Goal: Check status: Check status

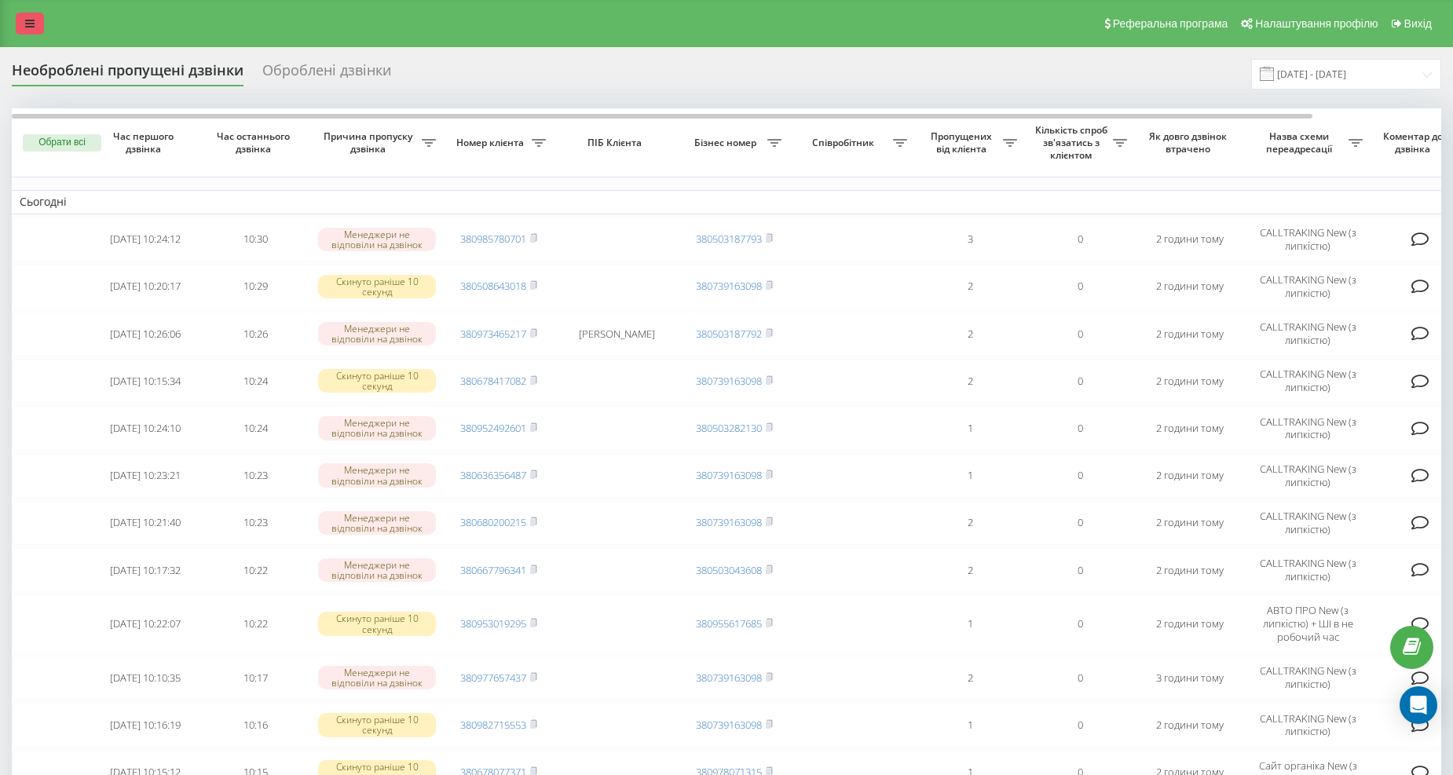
click at [24, 29] on link at bounding box center [30, 24] width 28 height 22
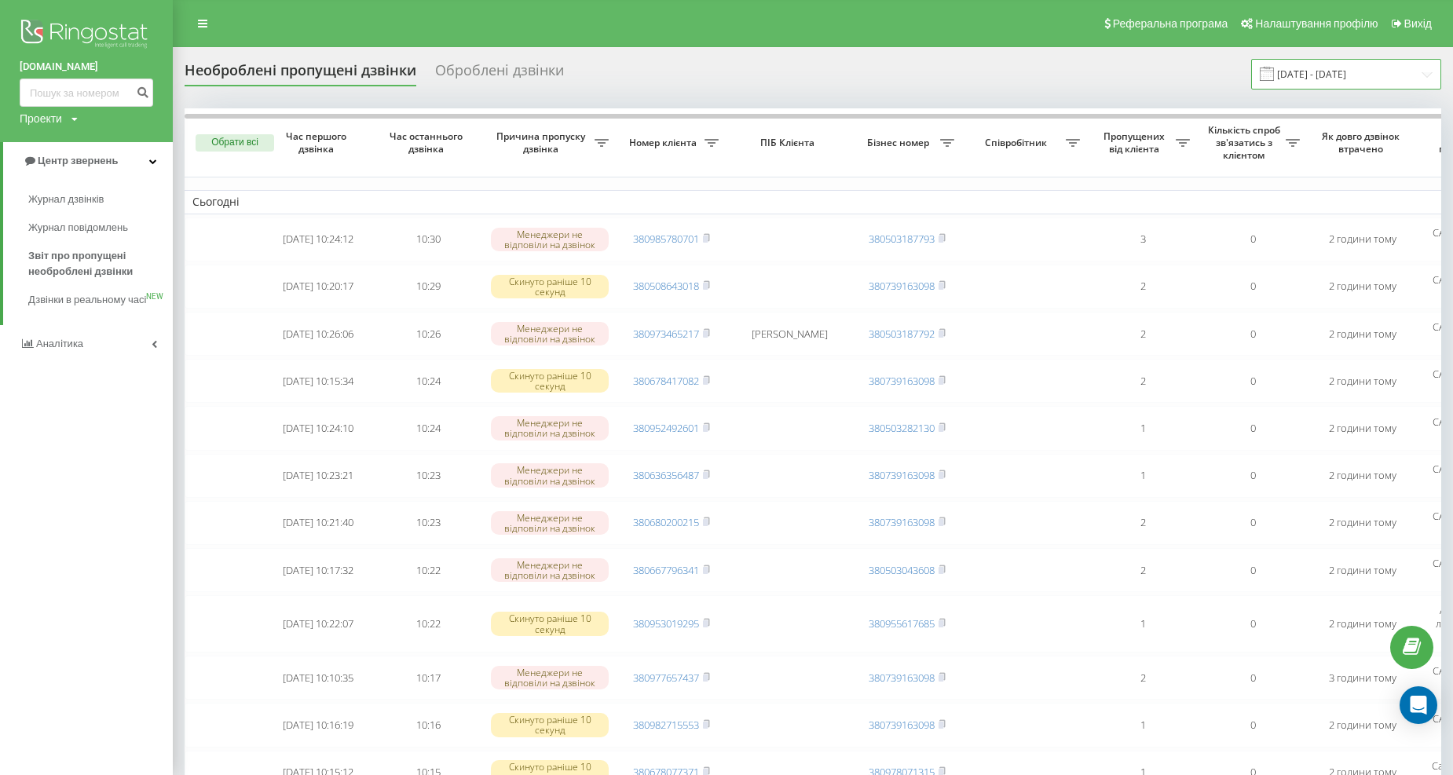
drag, startPoint x: 1281, startPoint y: 82, endPoint x: 1289, endPoint y: 83, distance: 8.0
click at [1284, 81] on input "[DATE] - [DATE]" at bounding box center [1347, 74] width 190 height 31
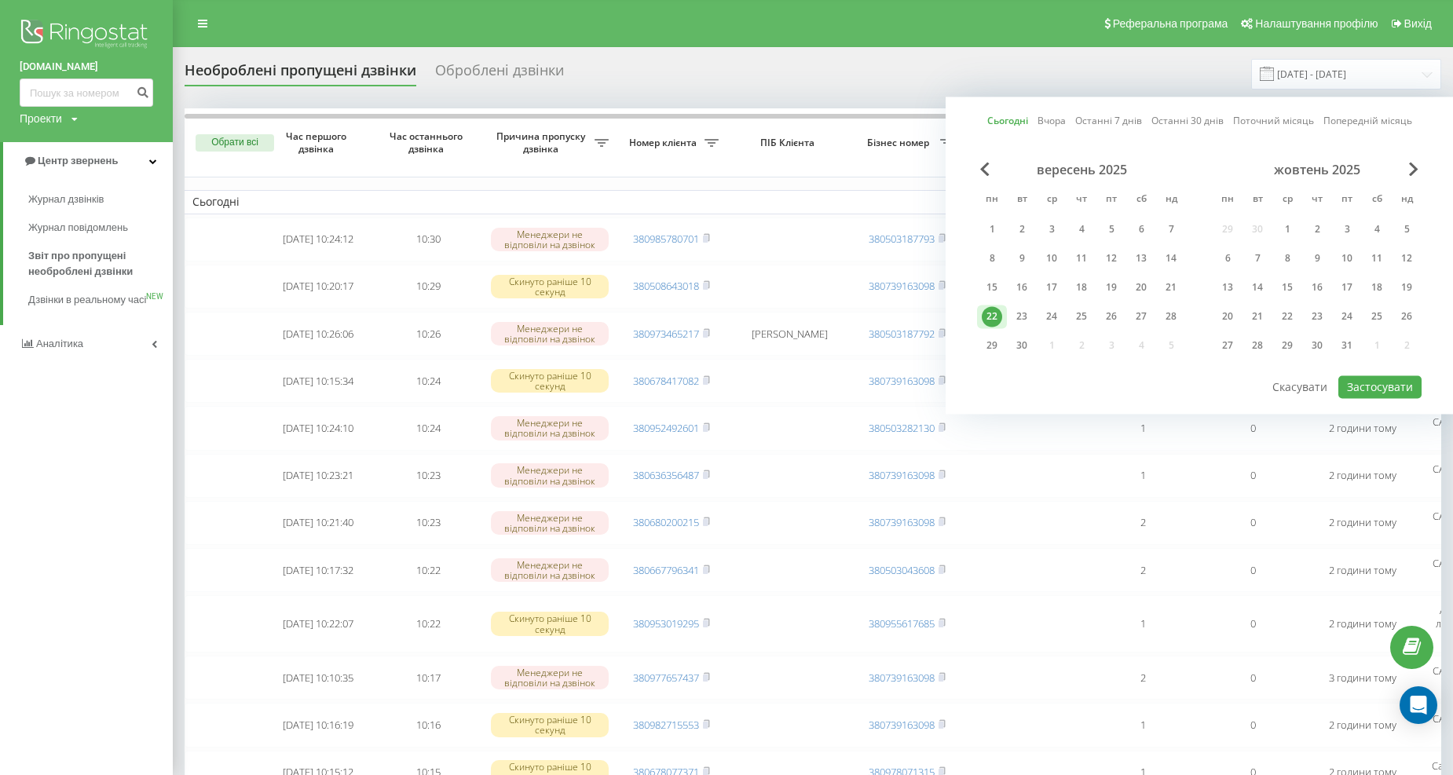
drag, startPoint x: 986, startPoint y: 314, endPoint x: 1015, endPoint y: 321, distance: 29.7
click at [988, 317] on div "22" at bounding box center [992, 316] width 20 height 20
click at [1373, 394] on button "Застосувати" at bounding box center [1380, 387] width 83 height 23
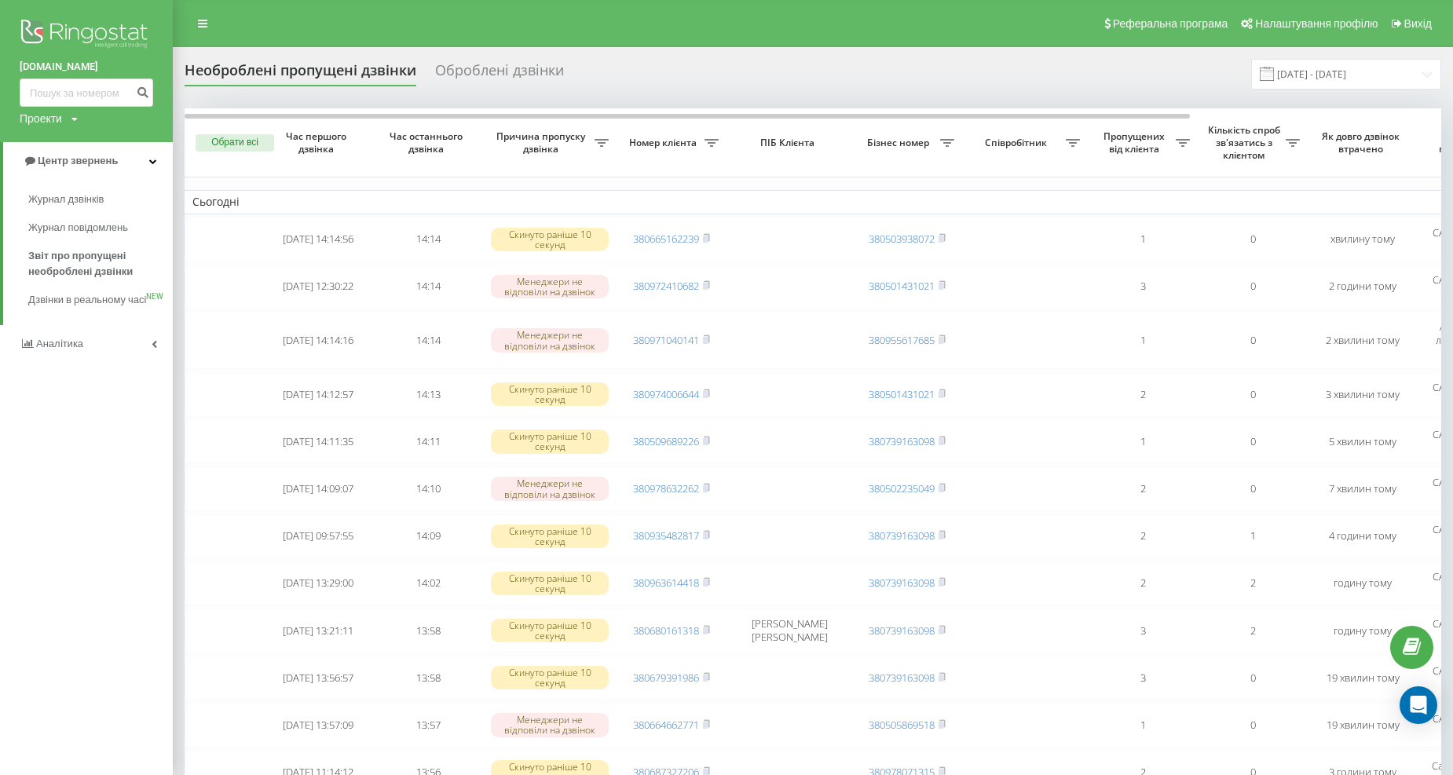
click at [97, 20] on img at bounding box center [87, 35] width 134 height 39
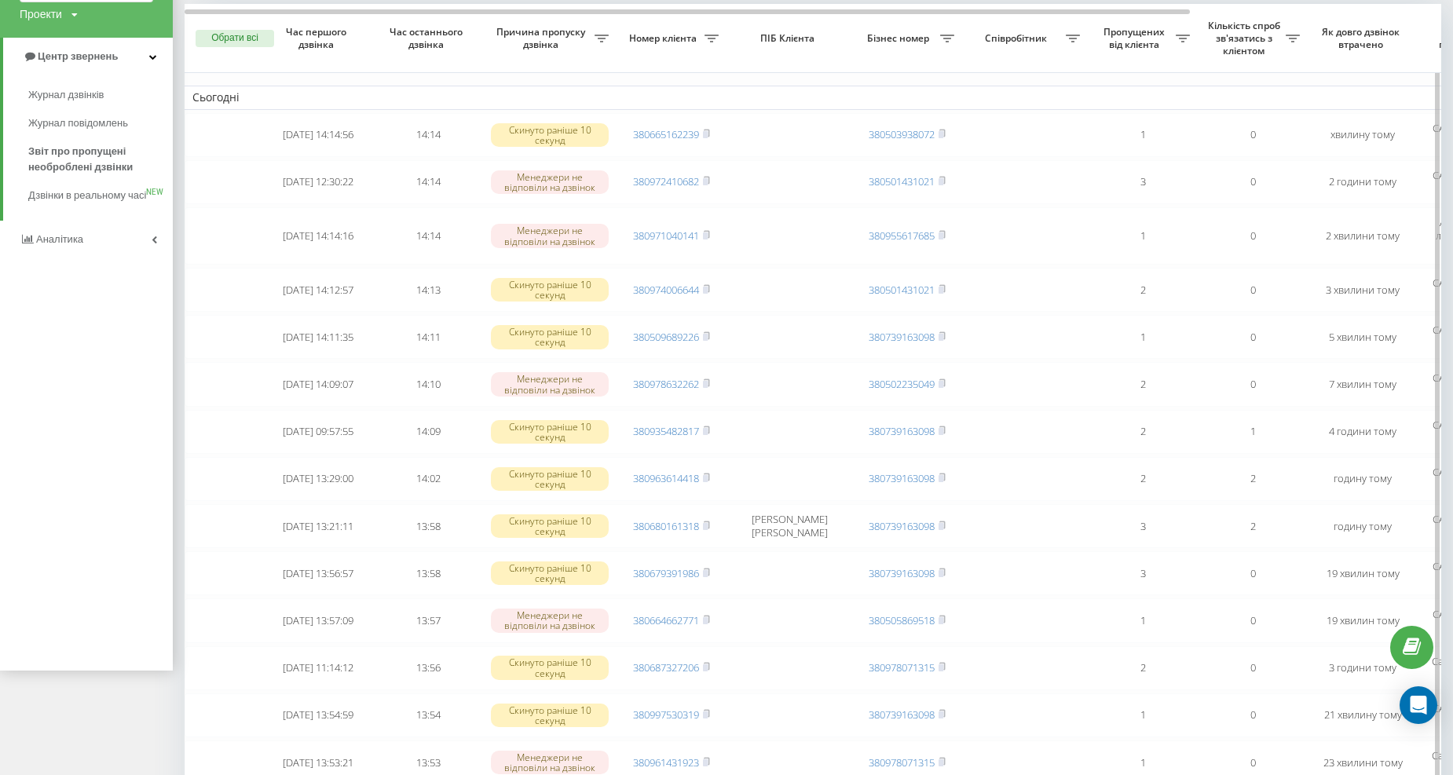
scroll to position [57, 0]
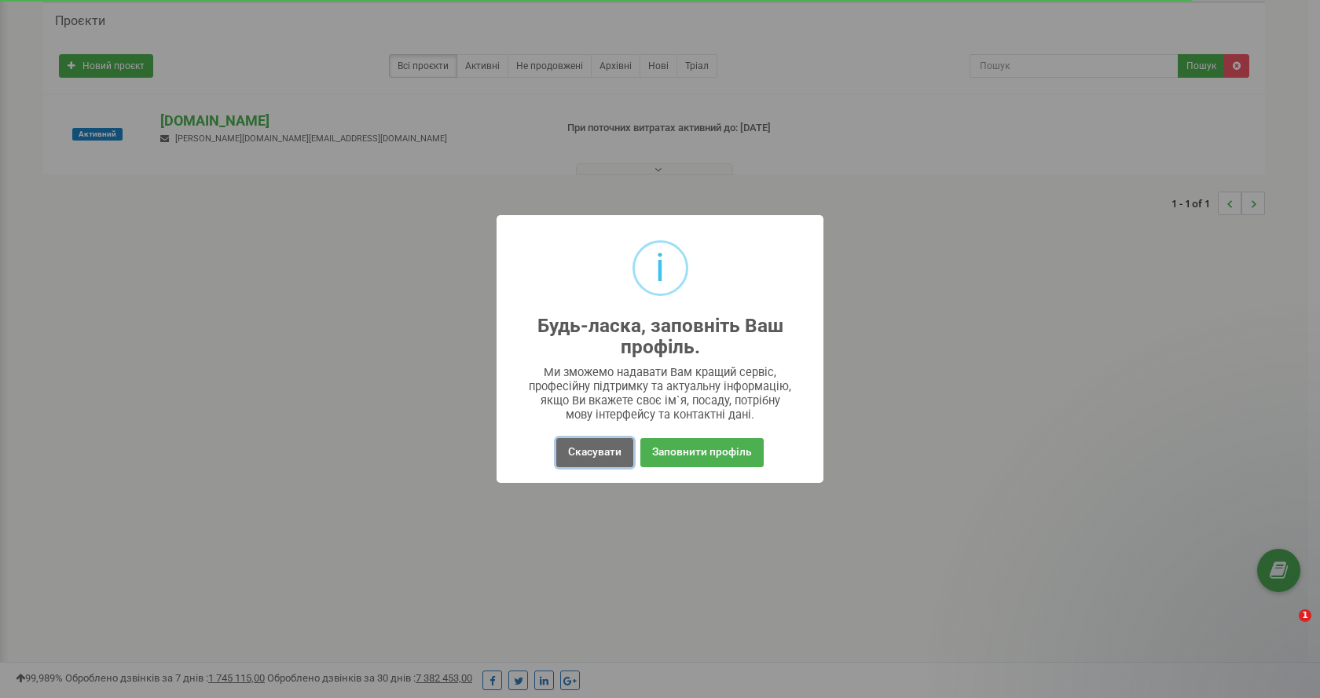
click at [588, 445] on button "Скасувати" at bounding box center [594, 452] width 77 height 29
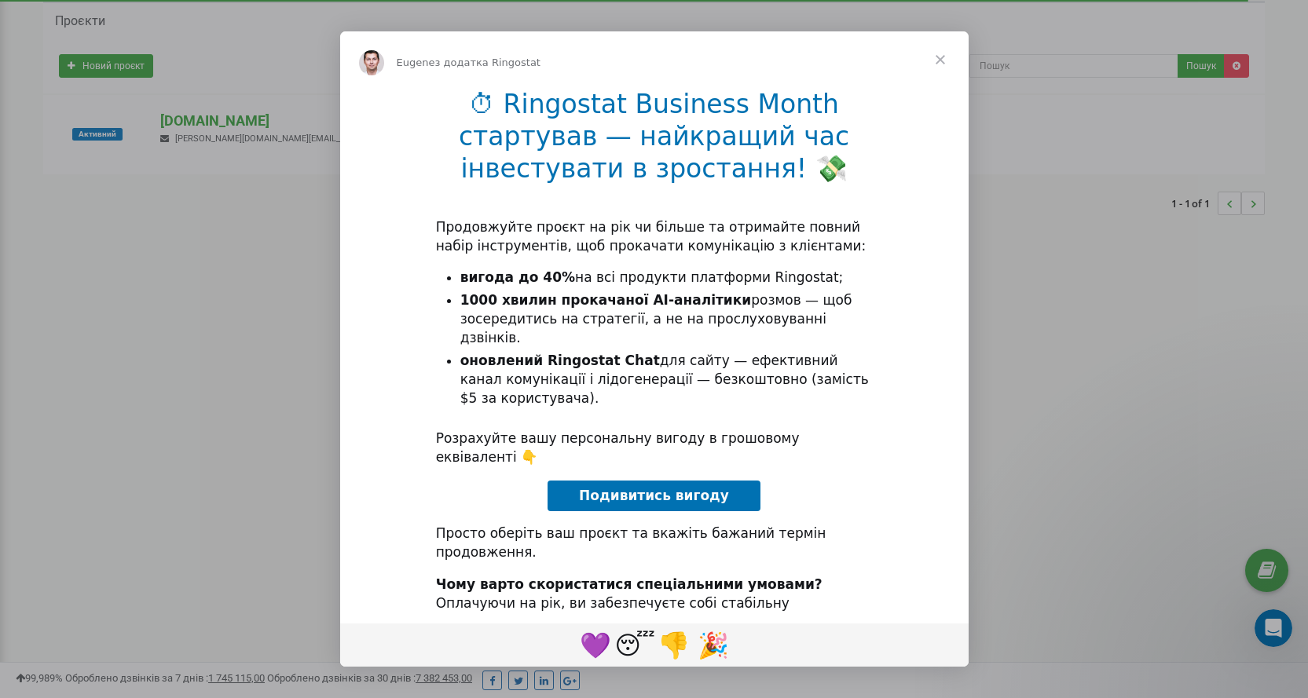
click at [947, 57] on span "Закрити" at bounding box center [940, 59] width 57 height 57
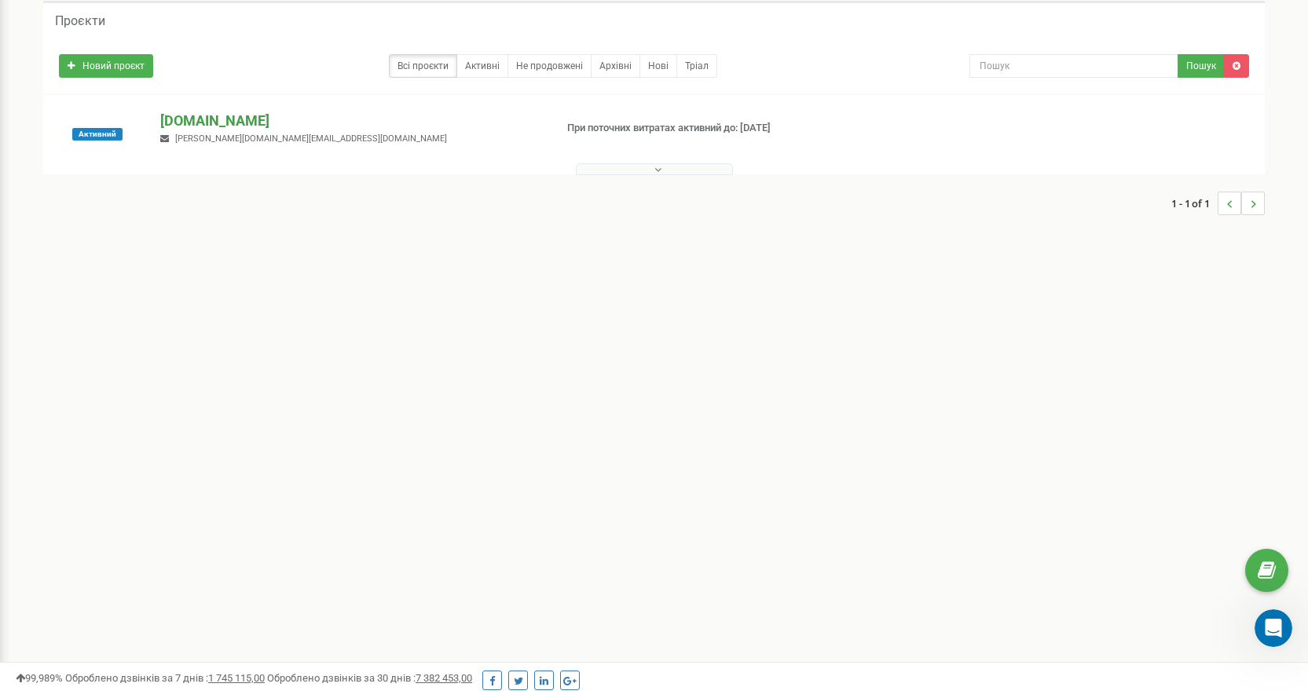
click at [185, 119] on p "[DOMAIN_NAME]" at bounding box center [350, 121] width 381 height 20
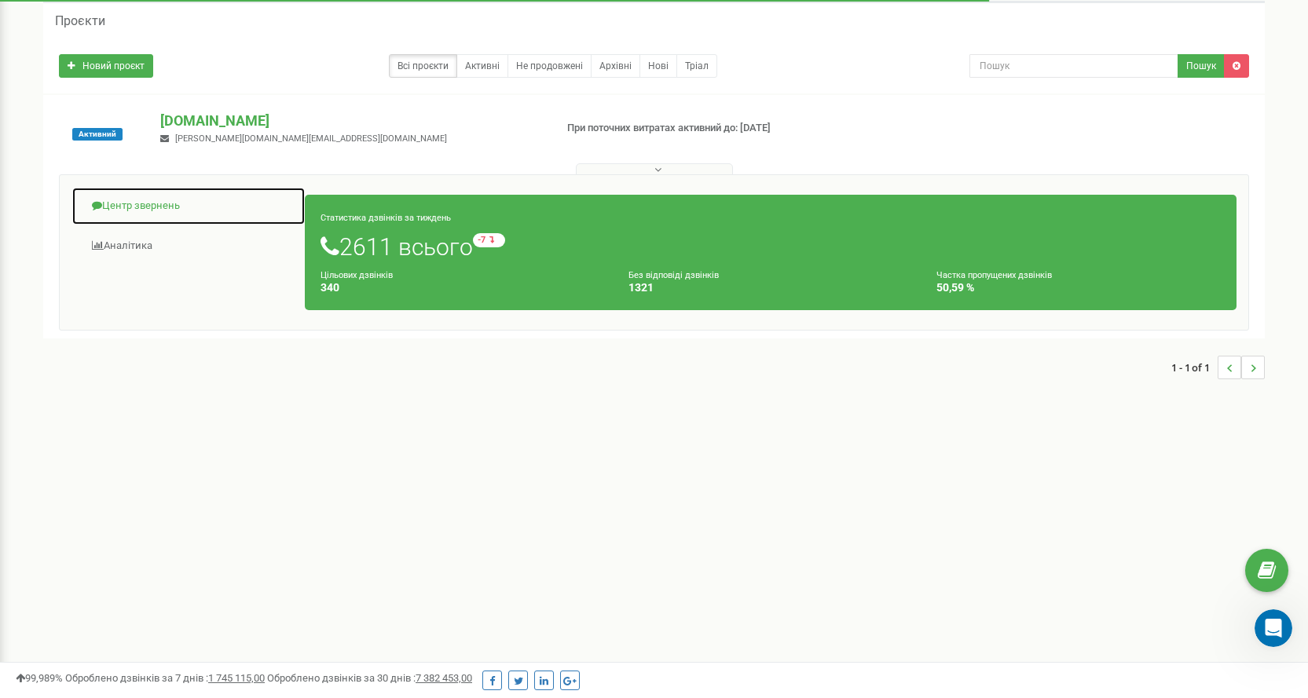
click at [167, 208] on link "Центр звернень" at bounding box center [188, 206] width 234 height 38
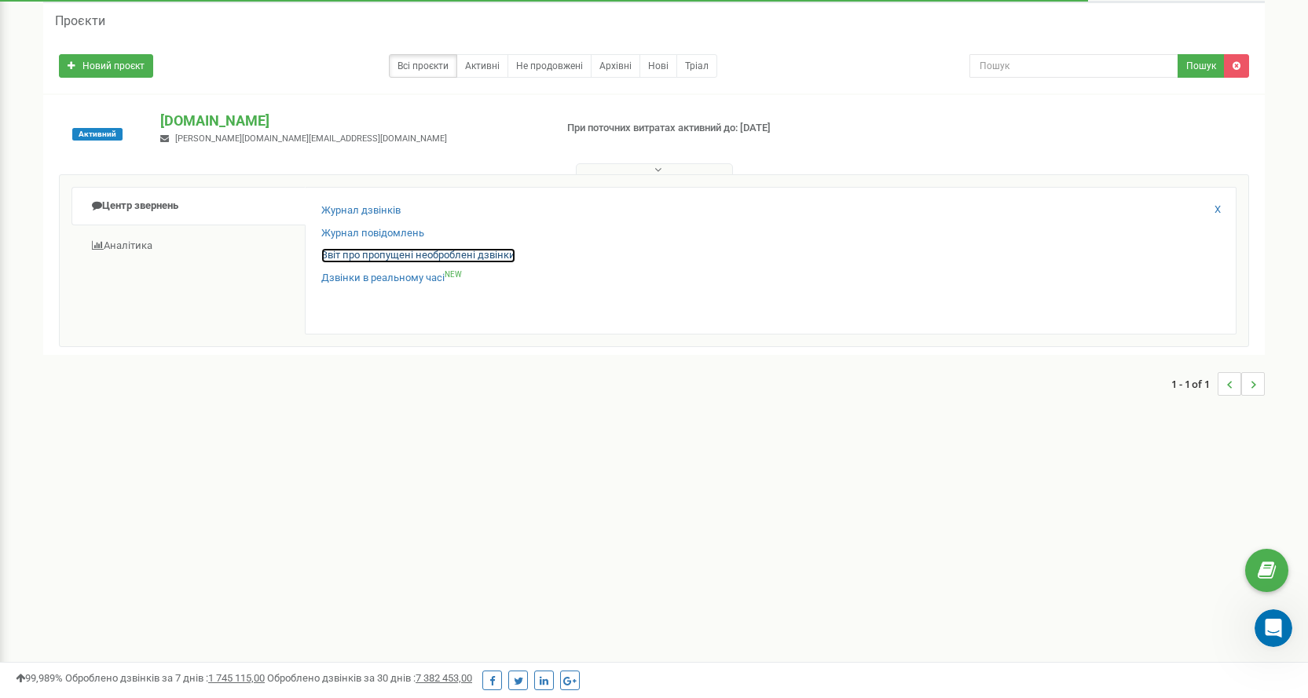
click at [369, 249] on link "Звіт про пропущені необроблені дзвінки" at bounding box center [418, 255] width 194 height 15
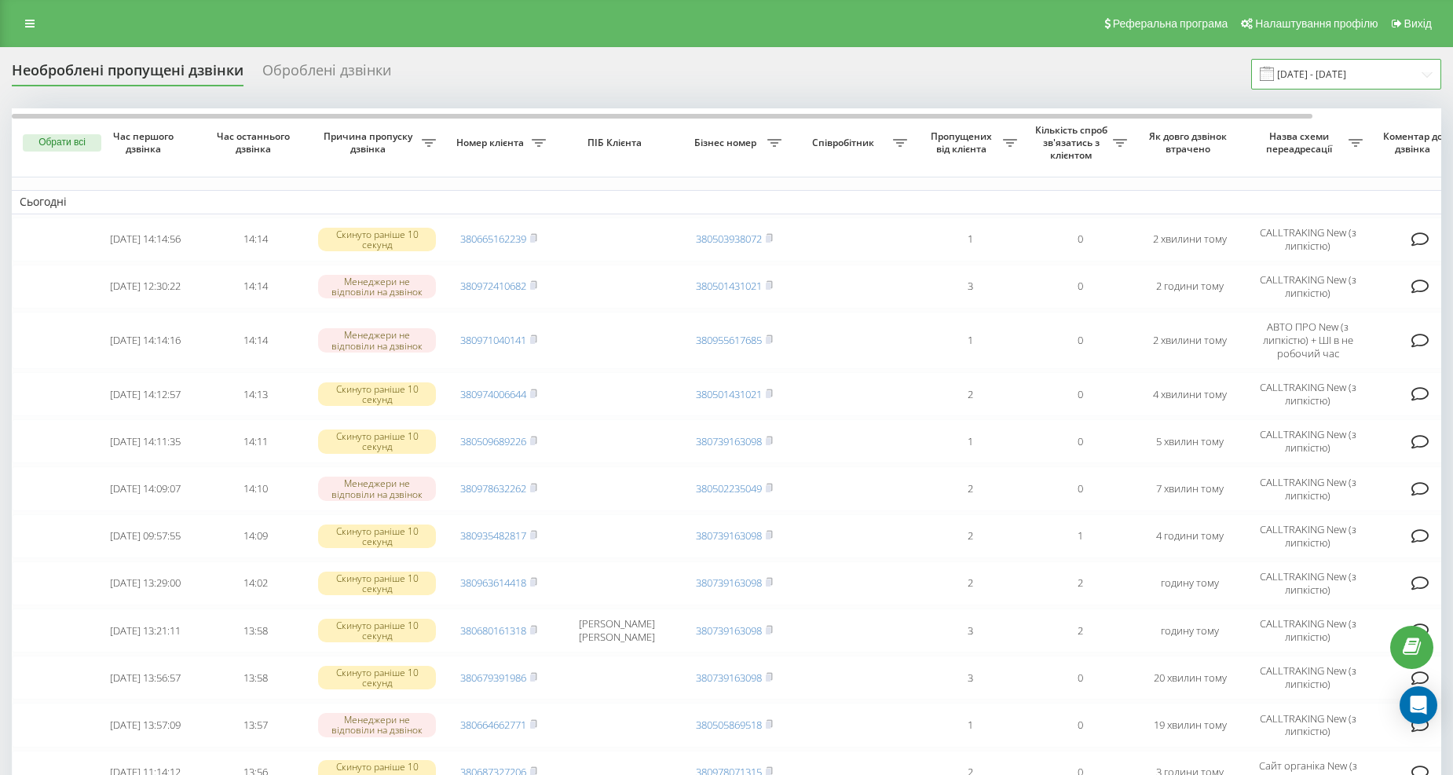
click at [1349, 86] on input "[DATE] - [DATE]" at bounding box center [1347, 74] width 190 height 31
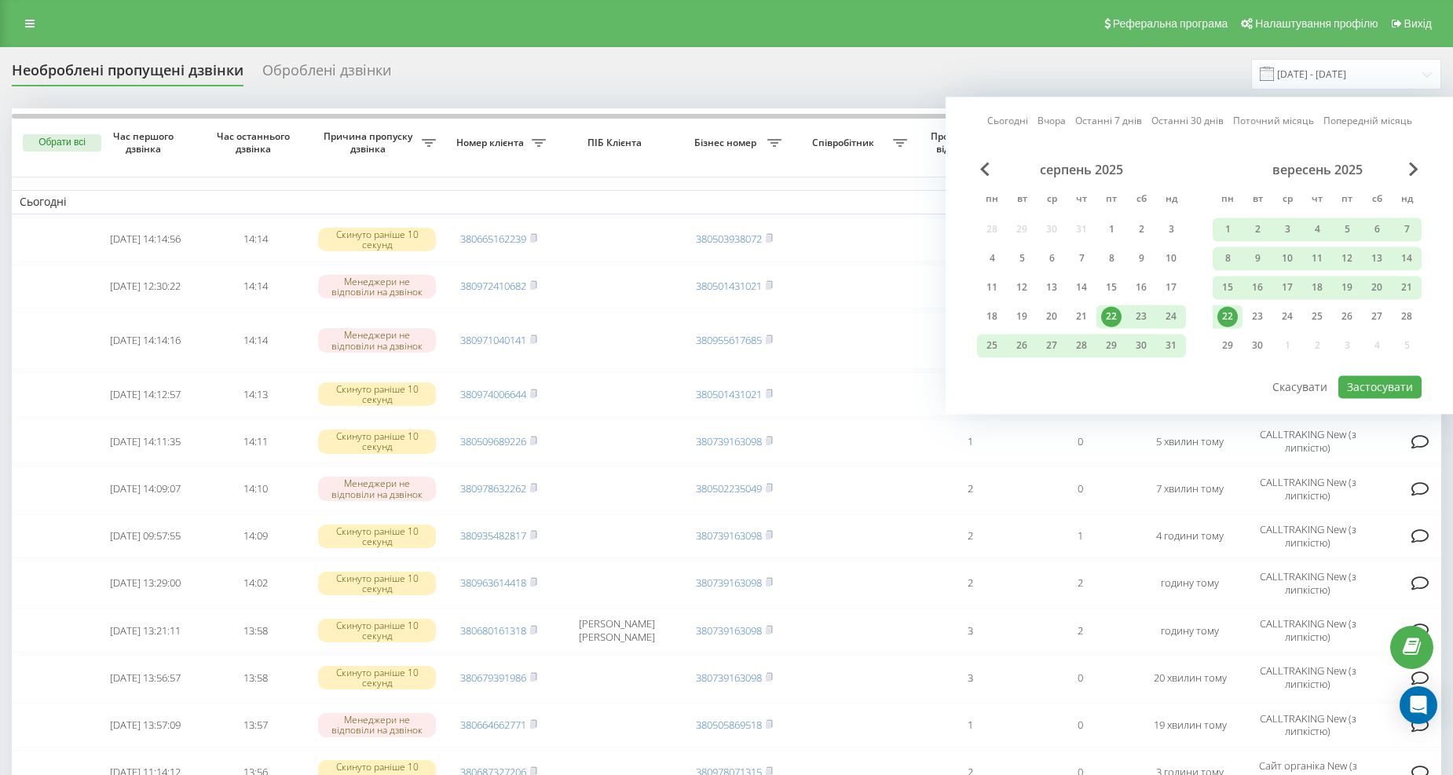
click at [1231, 310] on div "22" at bounding box center [1228, 316] width 20 height 20
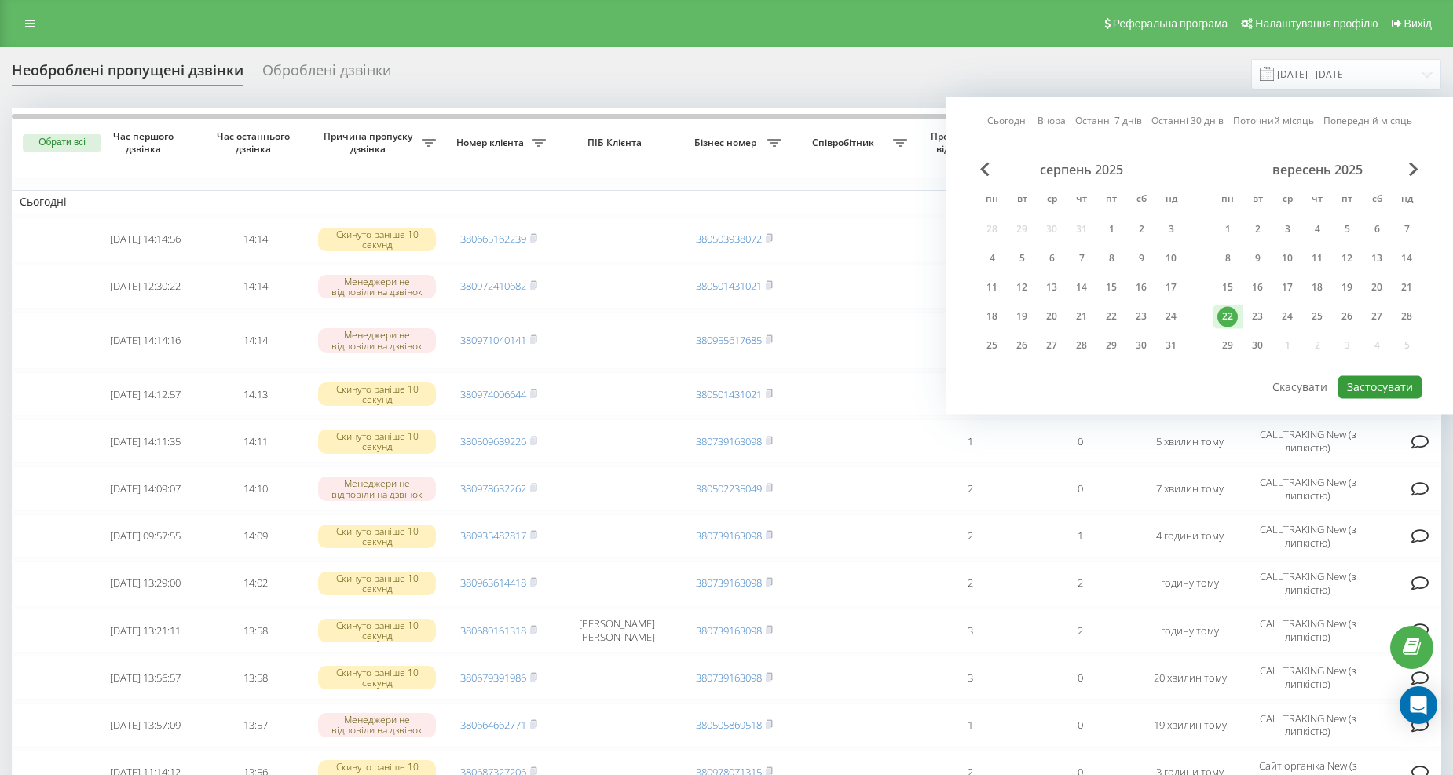
click at [1346, 379] on button "Застосувати" at bounding box center [1380, 387] width 83 height 23
type input "[DATE] - [DATE]"
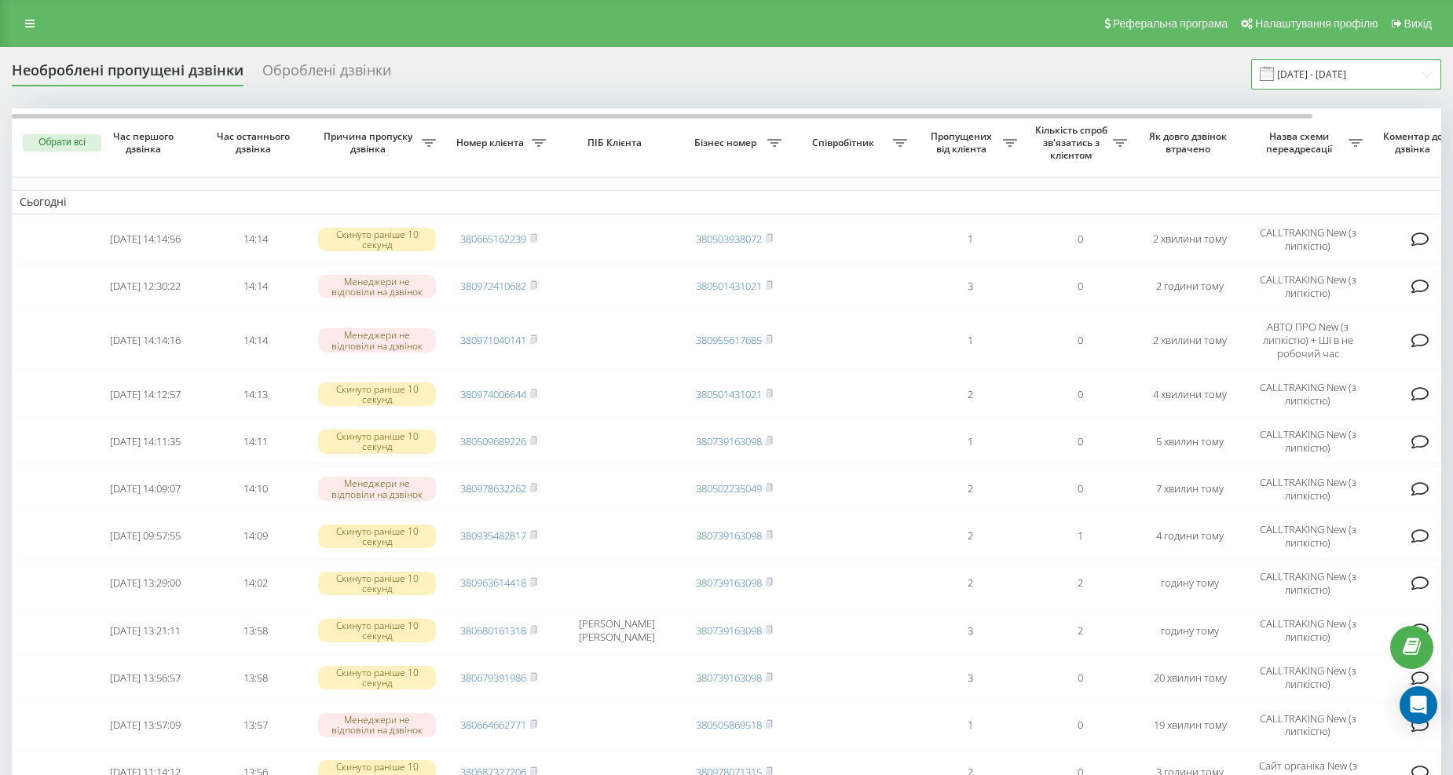
click at [1303, 66] on input "[DATE] - [DATE]" at bounding box center [1347, 74] width 190 height 31
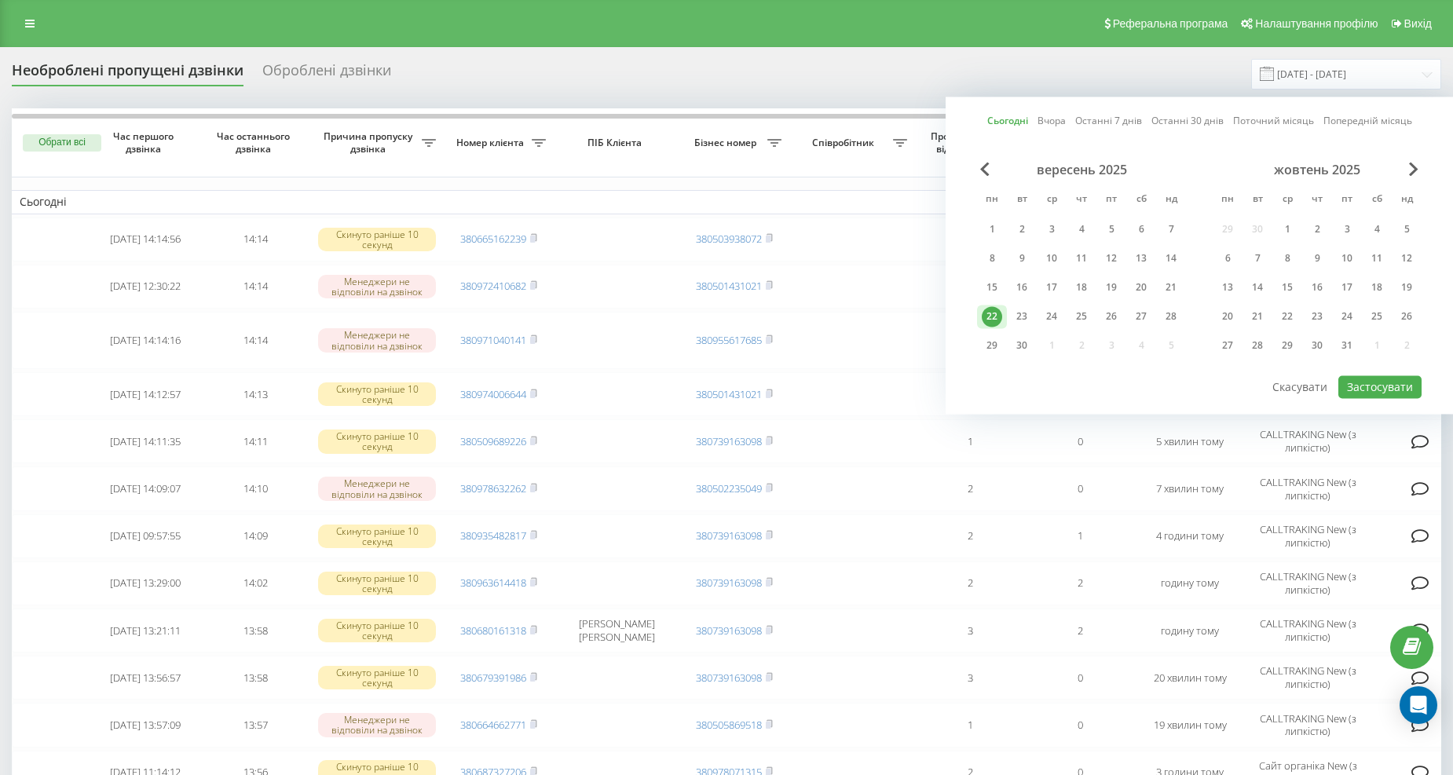
click at [994, 311] on div "22" at bounding box center [992, 316] width 20 height 20
click at [1383, 385] on button "Застосувати" at bounding box center [1380, 387] width 83 height 23
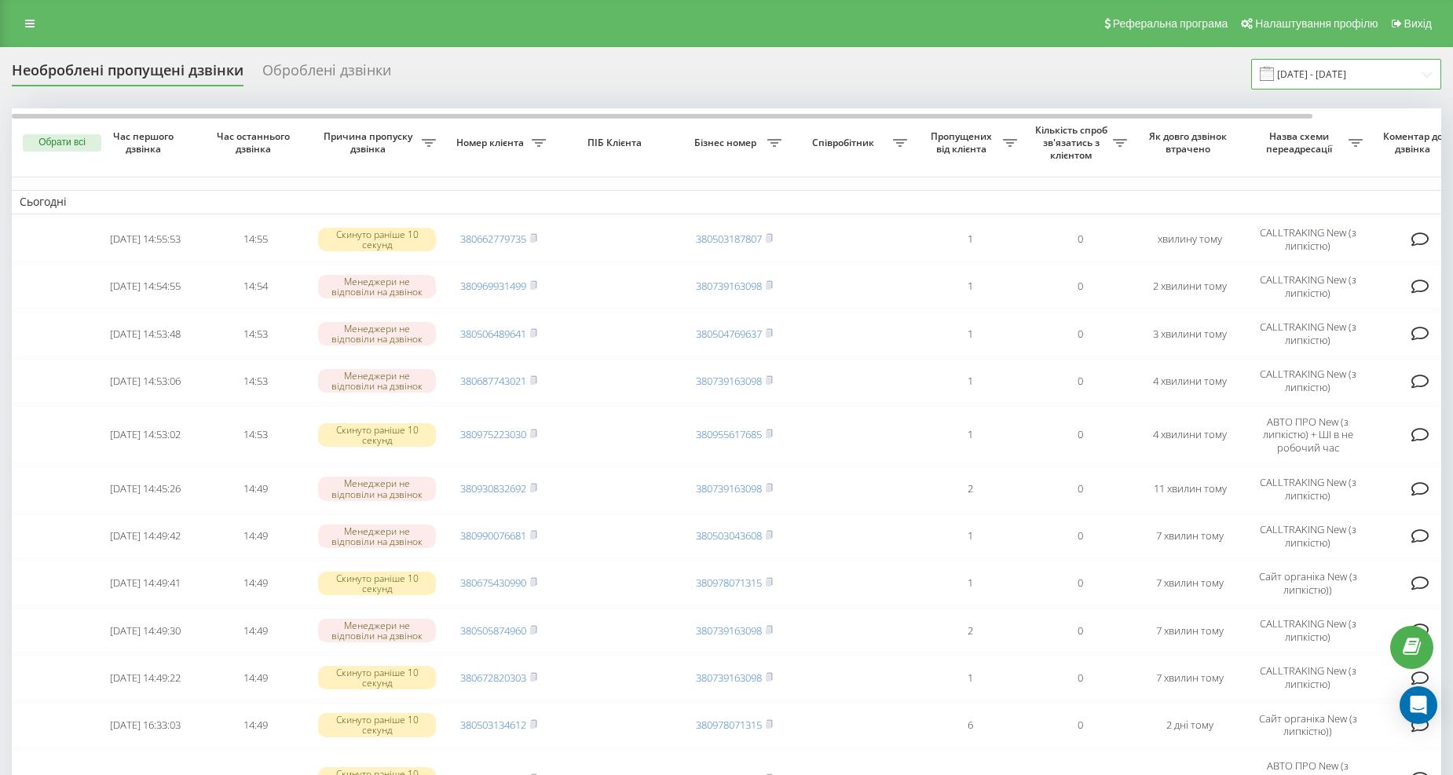
click at [1310, 66] on input "22.09.2025 - 22.09.2025" at bounding box center [1347, 74] width 190 height 31
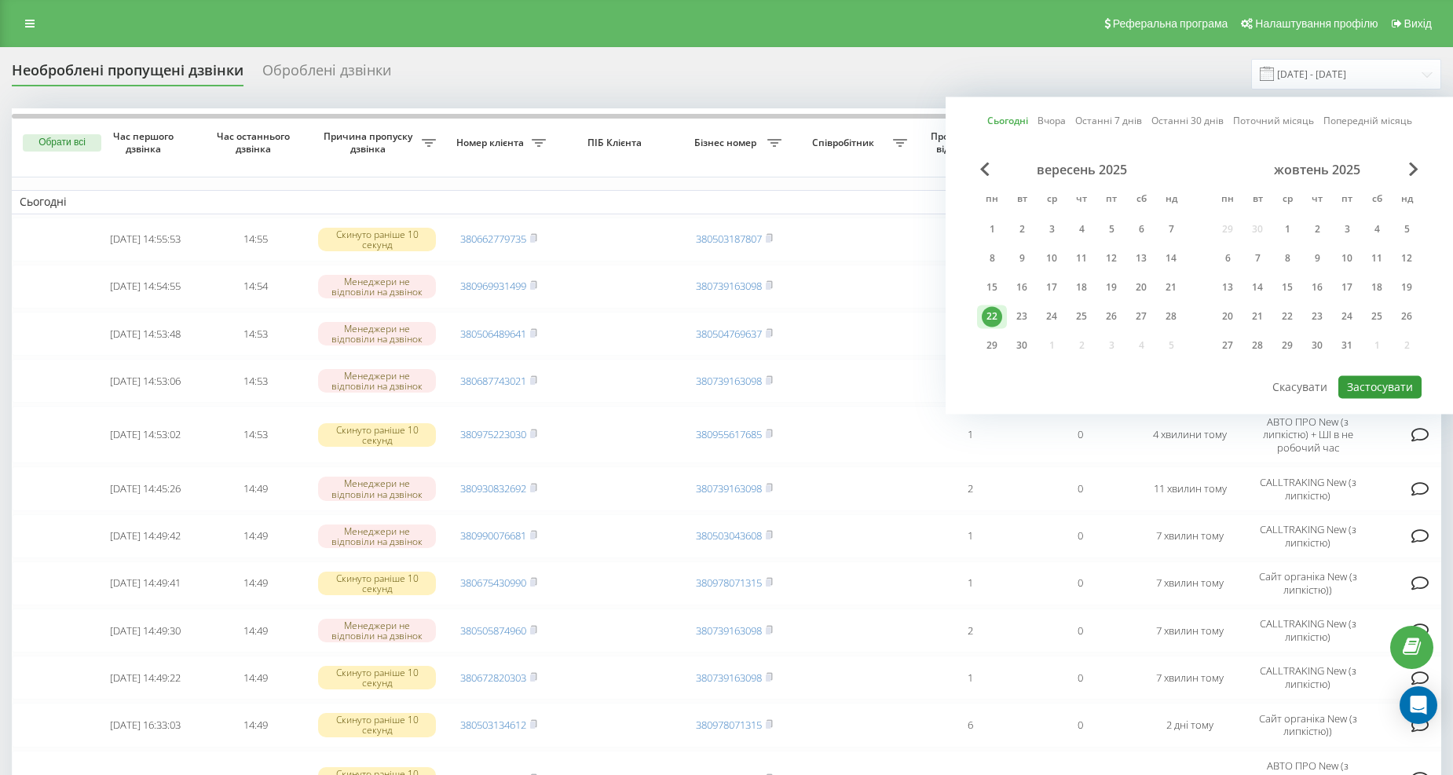
click at [1358, 379] on button "Застосувати" at bounding box center [1380, 387] width 83 height 23
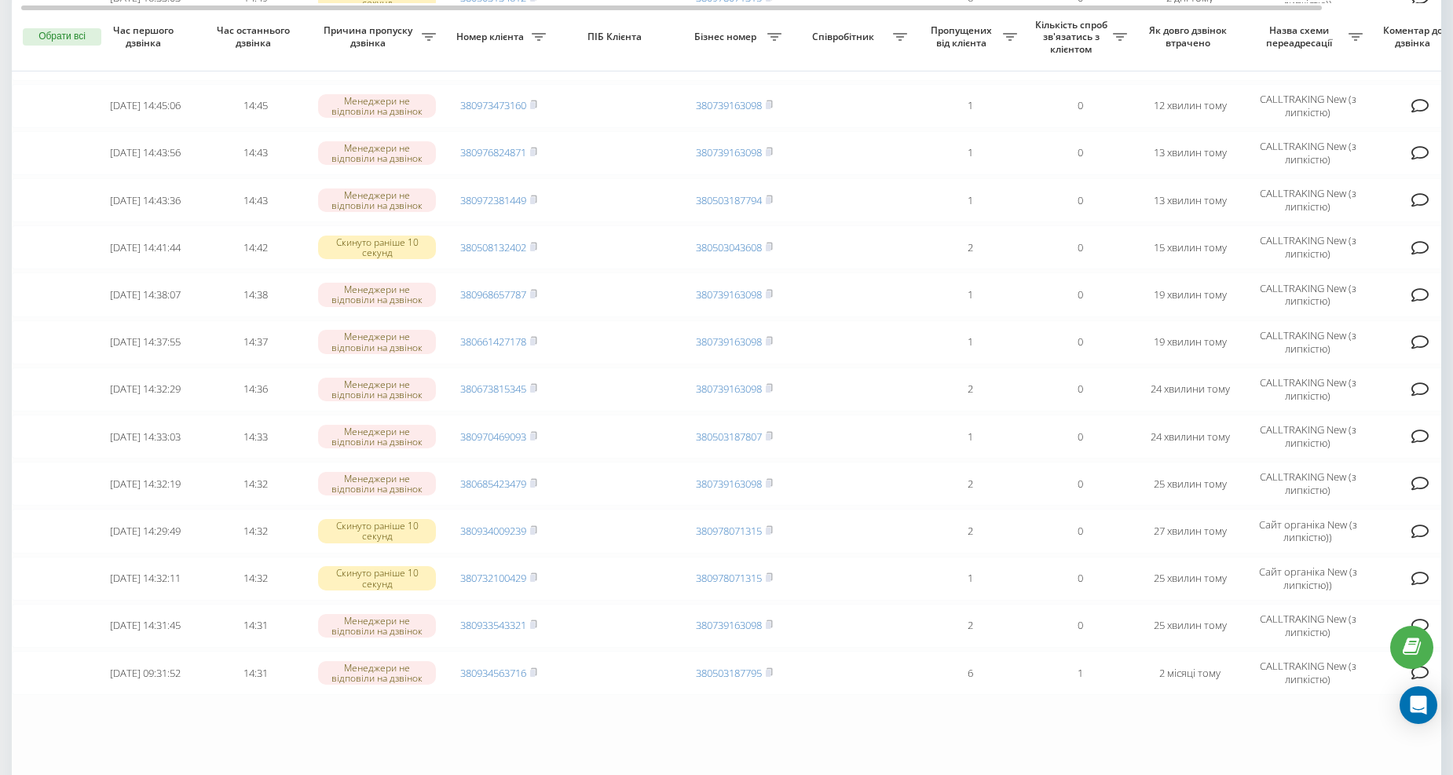
scroll to position [886, 0]
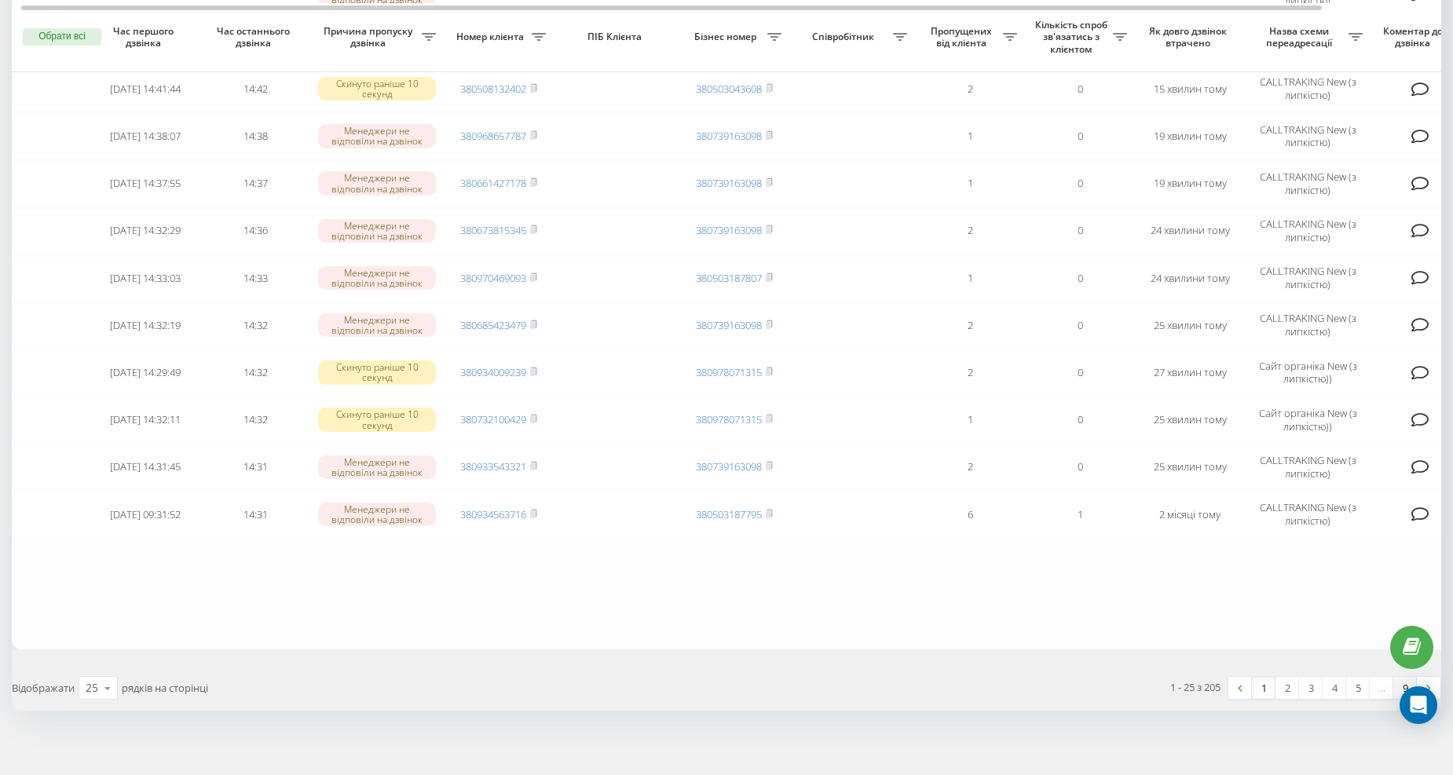
click at [1394, 679] on link "9" at bounding box center [1406, 688] width 24 height 22
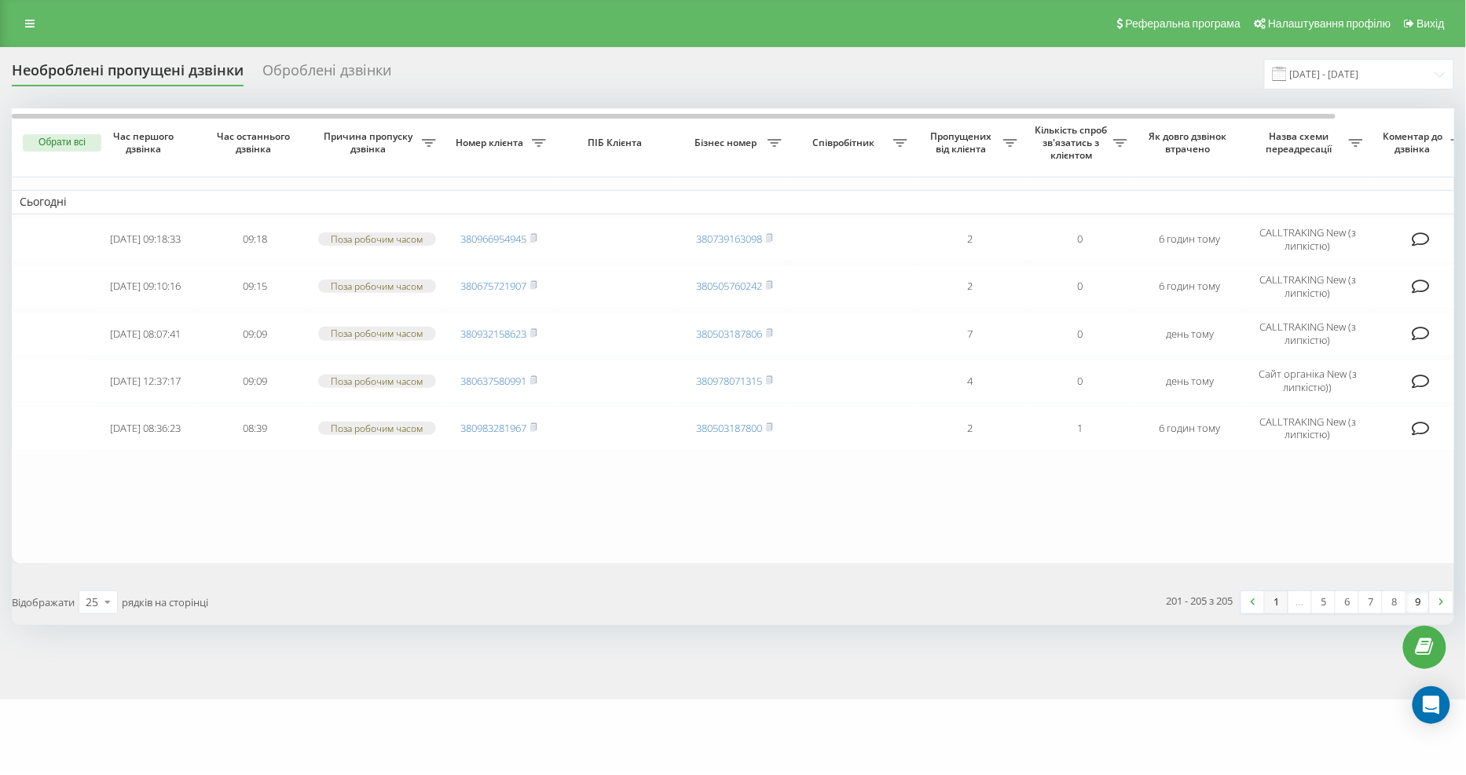
click at [1277, 597] on link "1" at bounding box center [1277, 603] width 24 height 22
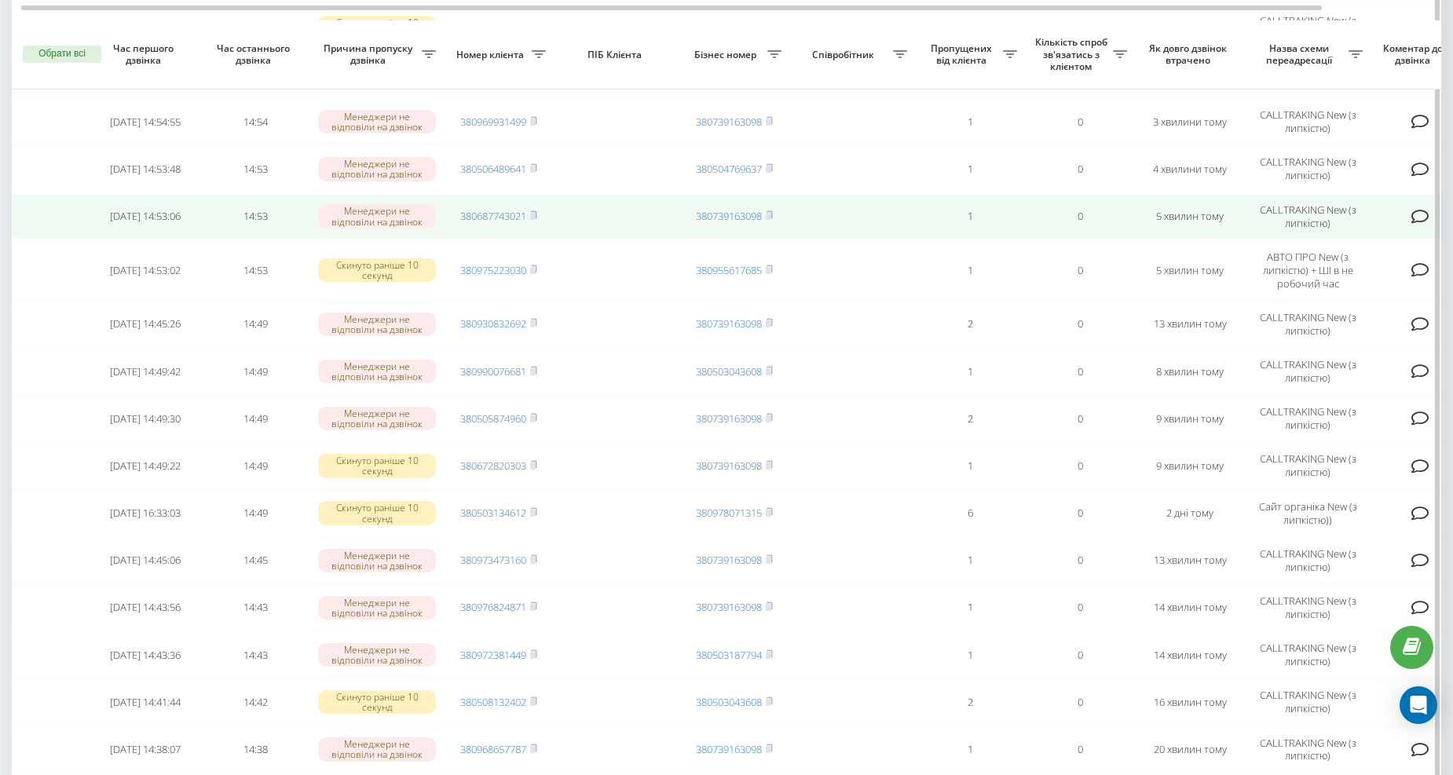
scroll to position [291, 0]
